Goal: Browse casually

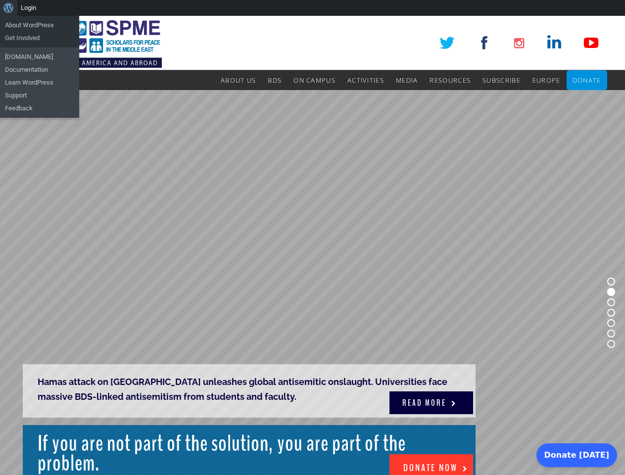
click at [312, 245] on rs-slide "Hamas attack on [GEOGRAPHIC_DATA] unleashes global antisemitic onslaught. Unive…" at bounding box center [312, 312] width 625 height 445
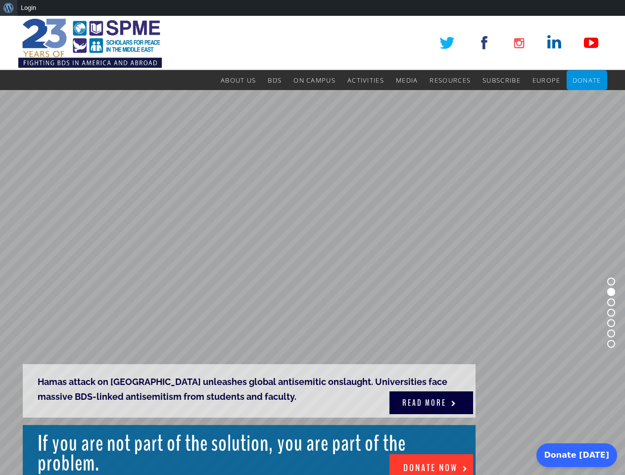
click at [312, 8] on div "About WordPress About WordPress Get Involved [DOMAIN_NAME] Documentation Learn …" at bounding box center [312, 8] width 625 height 16
click at [312, 245] on rs-slide "Hamas attack on [GEOGRAPHIC_DATA] unleashes global antisemitic onslaught. Unive…" at bounding box center [312, 312] width 625 height 445
click at [312, 282] on rs-slide "Hamas attack on [GEOGRAPHIC_DATA] unleashes global antisemitic onslaught. Unive…" at bounding box center [312, 312] width 625 height 445
click at [611, 281] on rs-bullet at bounding box center [611, 281] width 8 height 8
click at [611, 292] on rs-bullet at bounding box center [611, 292] width 8 height 8
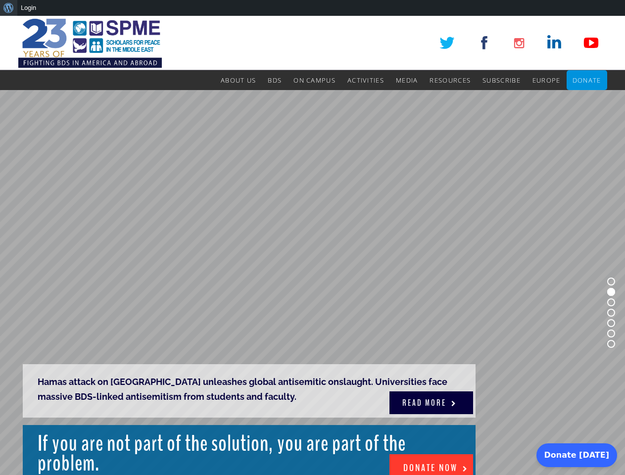
click at [611, 302] on rs-bullet at bounding box center [611, 302] width 8 height 8
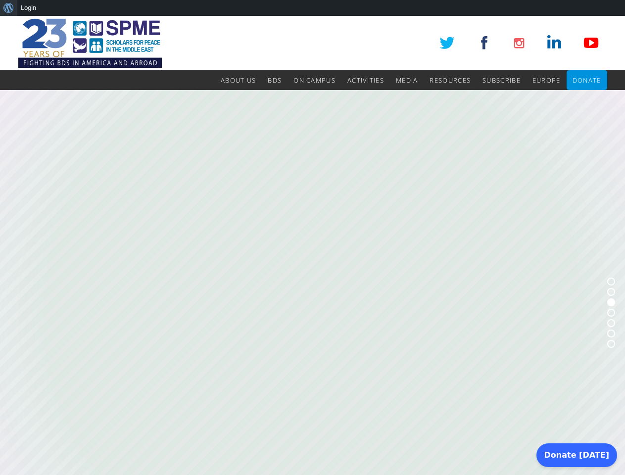
click at [611, 313] on rs-bullet at bounding box center [611, 313] width 8 height 8
click at [611, 323] on rs-bullet at bounding box center [611, 323] width 8 height 8
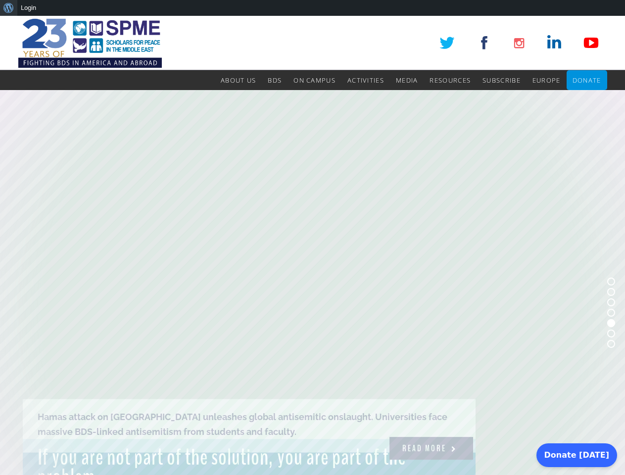
click at [611, 333] on rs-bullet at bounding box center [611, 333] width 8 height 8
